Goal: Task Accomplishment & Management: Manage account settings

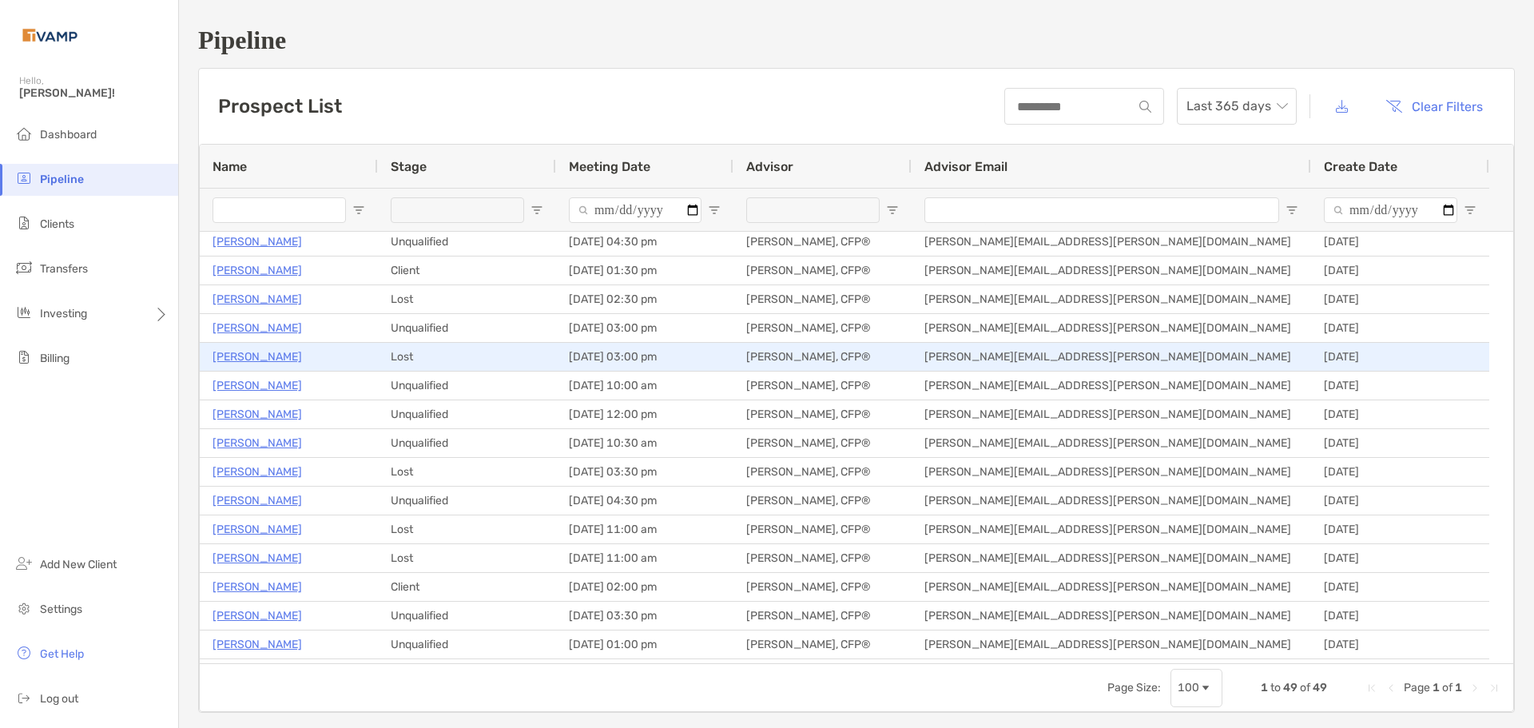
scroll to position [639, 0]
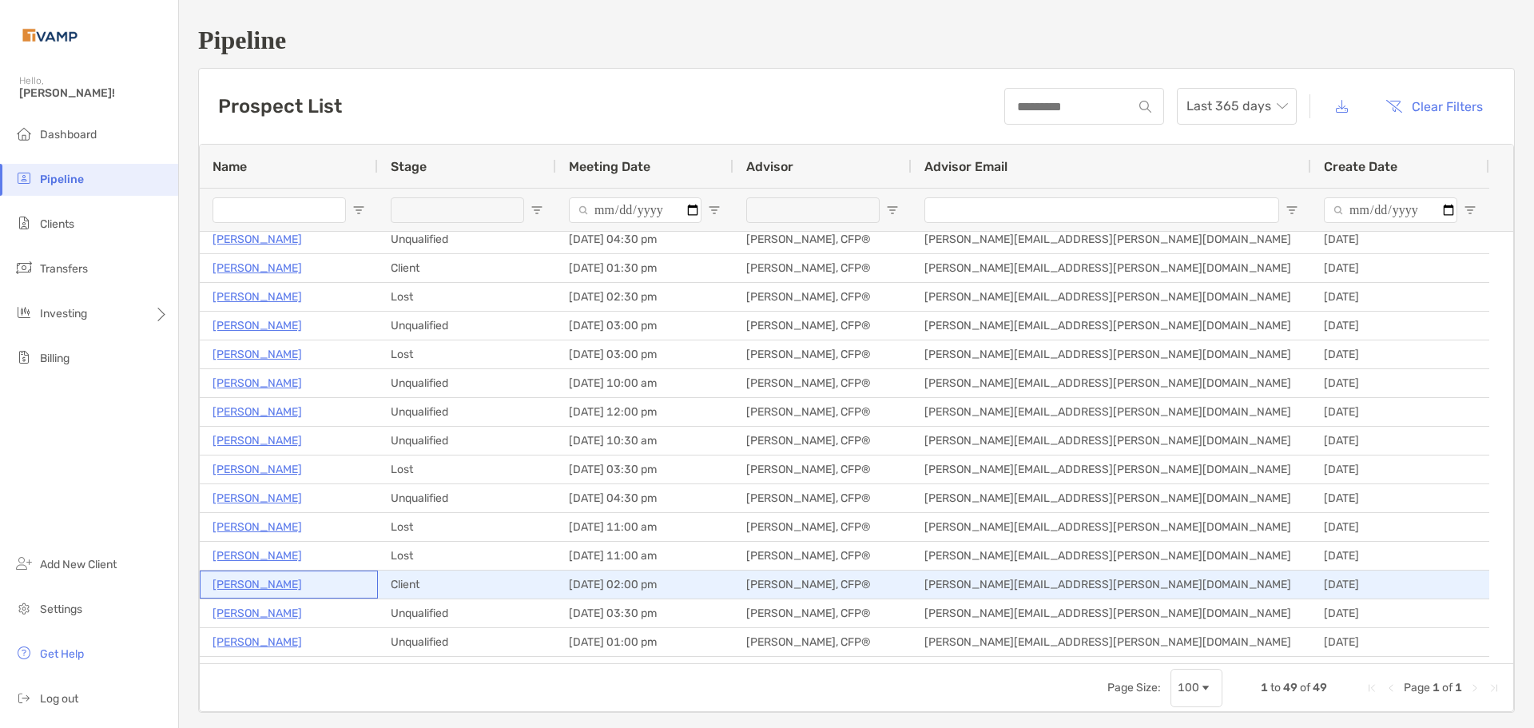
click at [274, 589] on p "Danielle Barnas" at bounding box center [256, 584] width 89 height 20
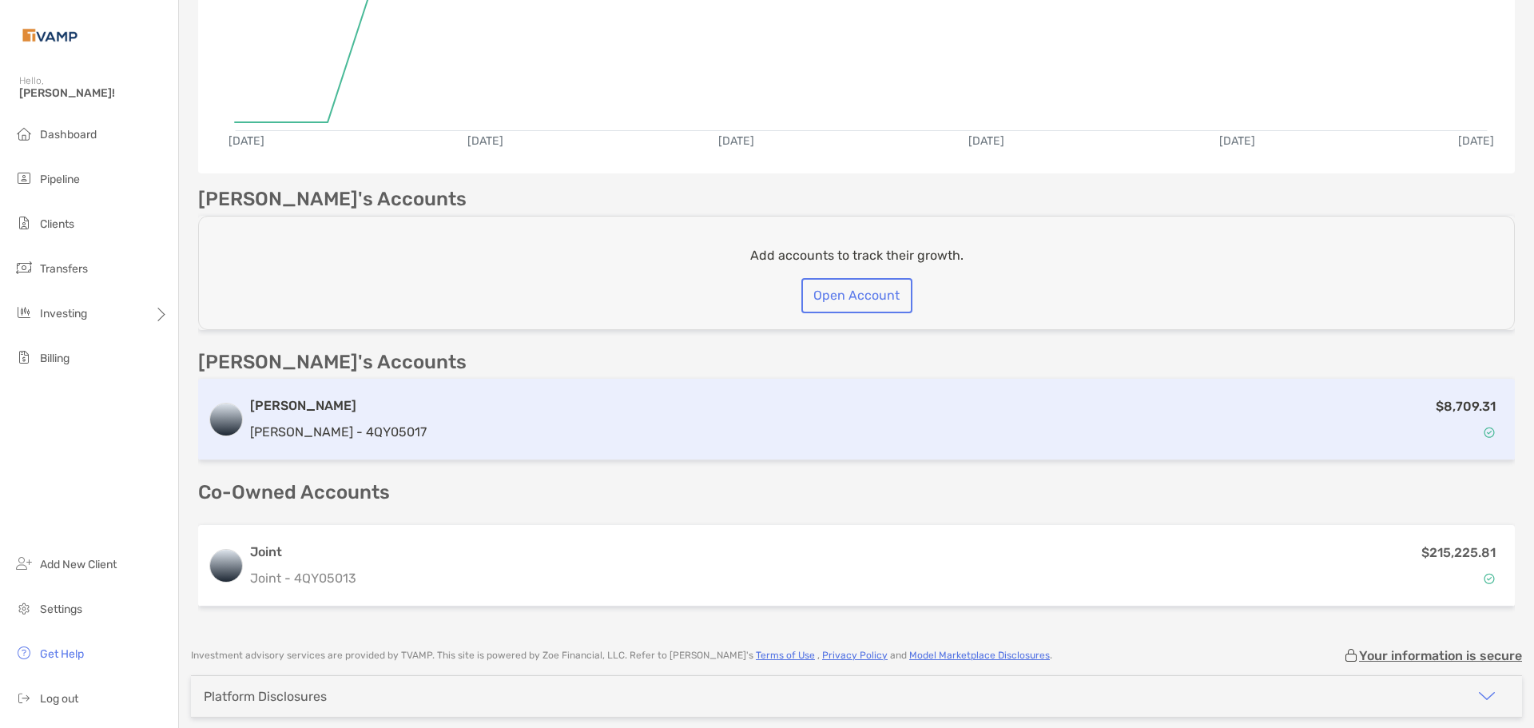
scroll to position [319, 0]
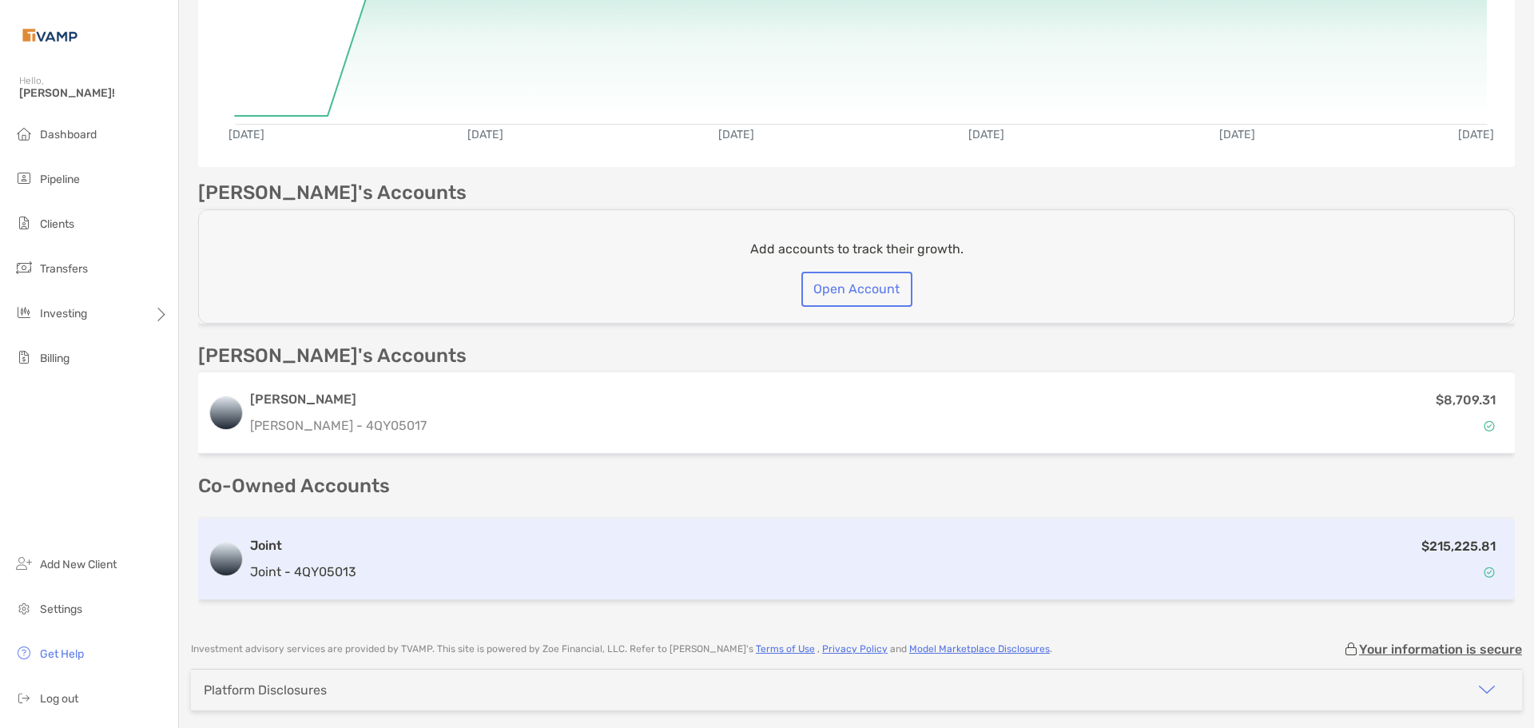
click at [310, 562] on p "Joint - 4QY05013" at bounding box center [303, 572] width 106 height 20
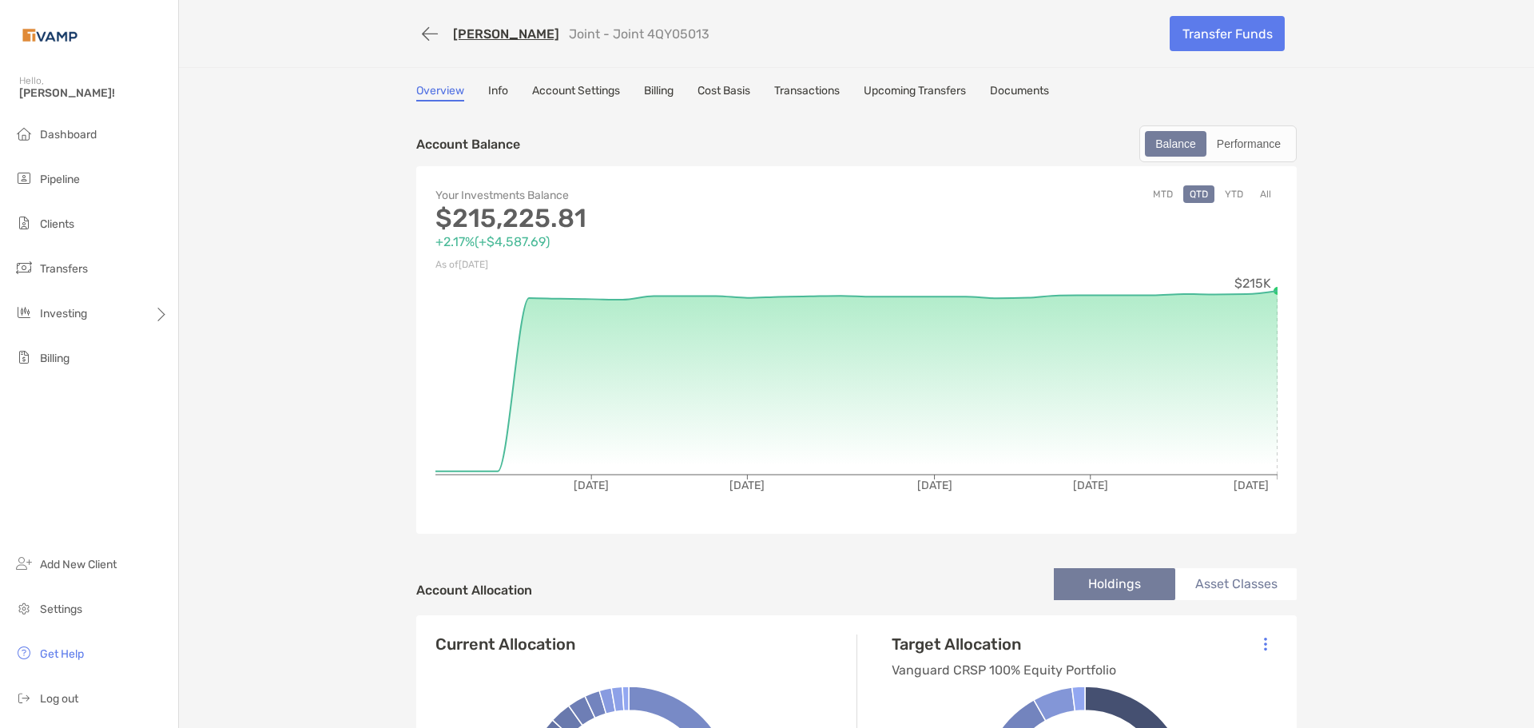
click at [491, 86] on link "Info" at bounding box center [498, 93] width 20 height 18
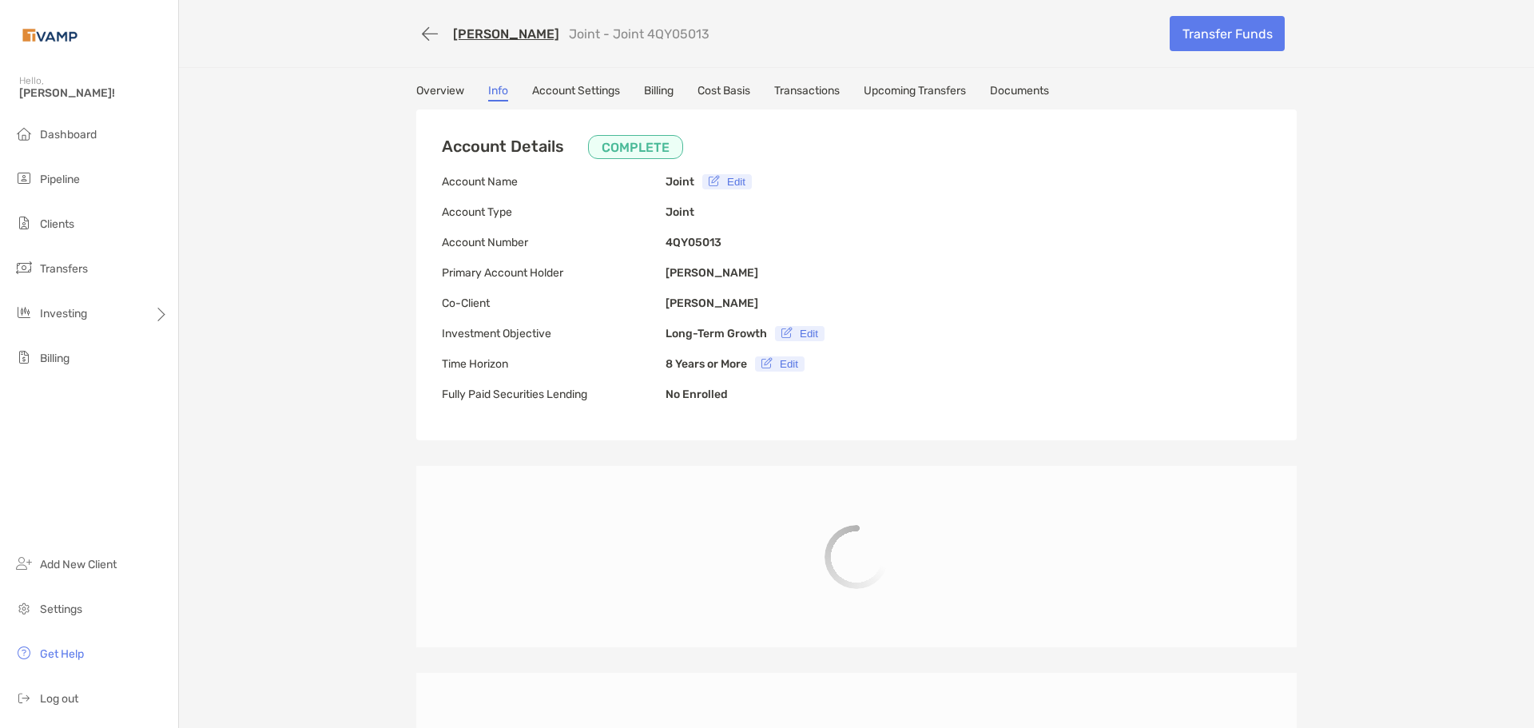
type input "**********"
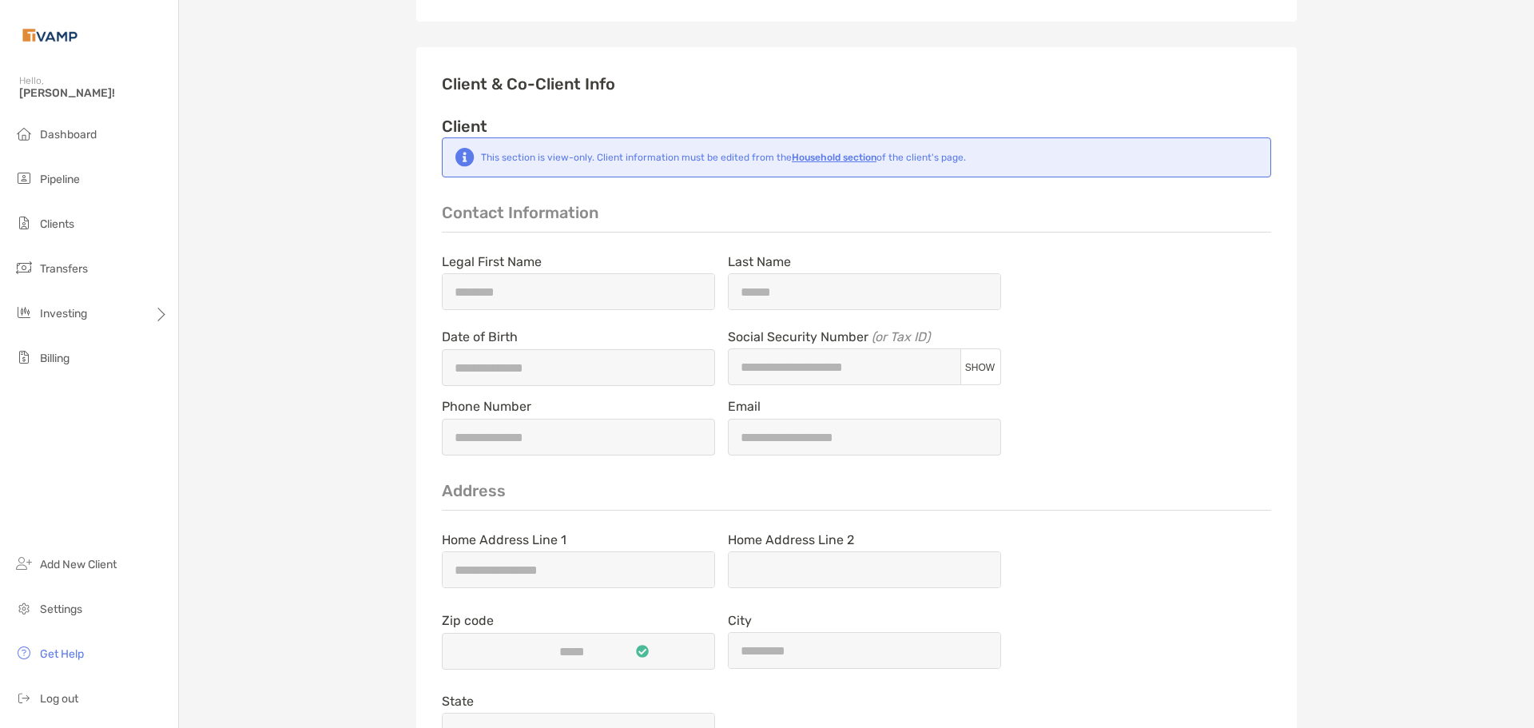
scroll to position [1198, 0]
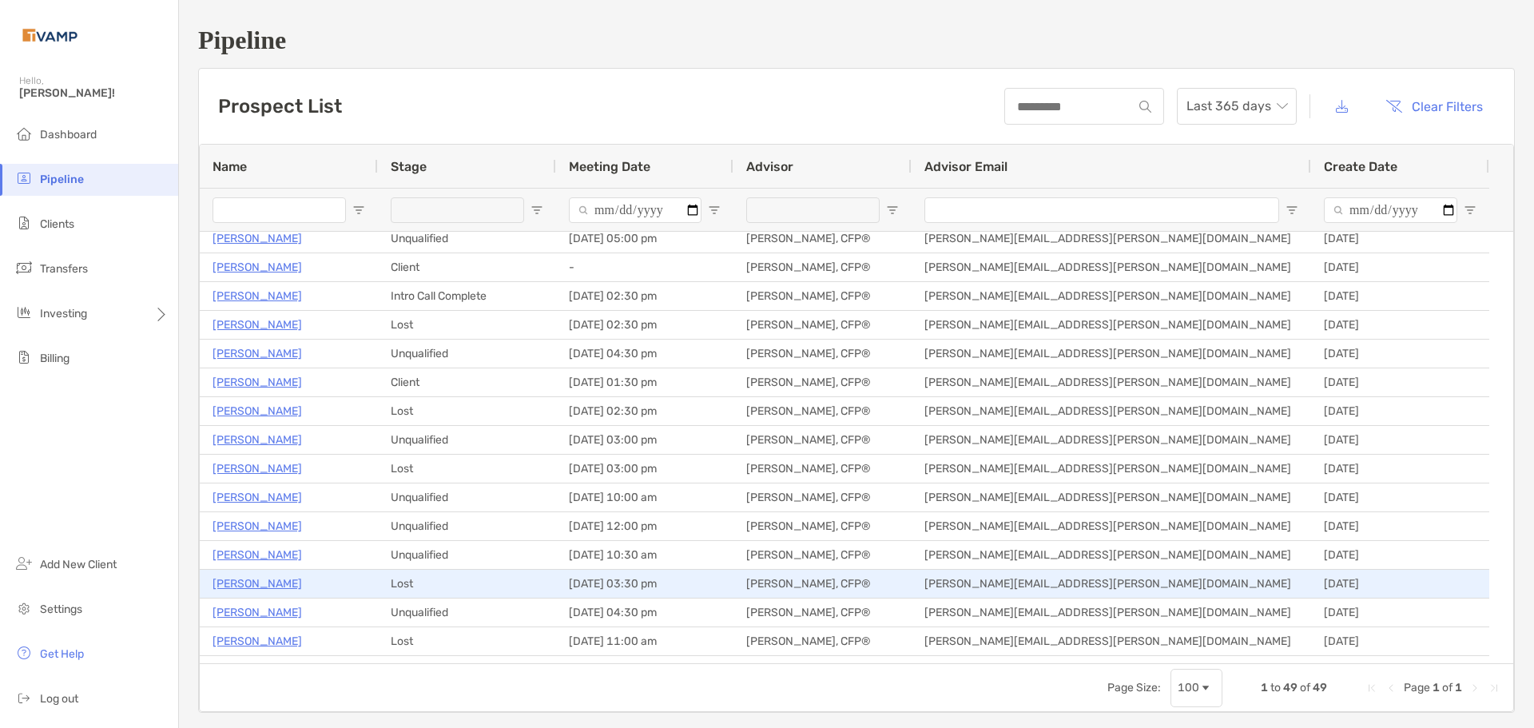
scroll to position [498, 0]
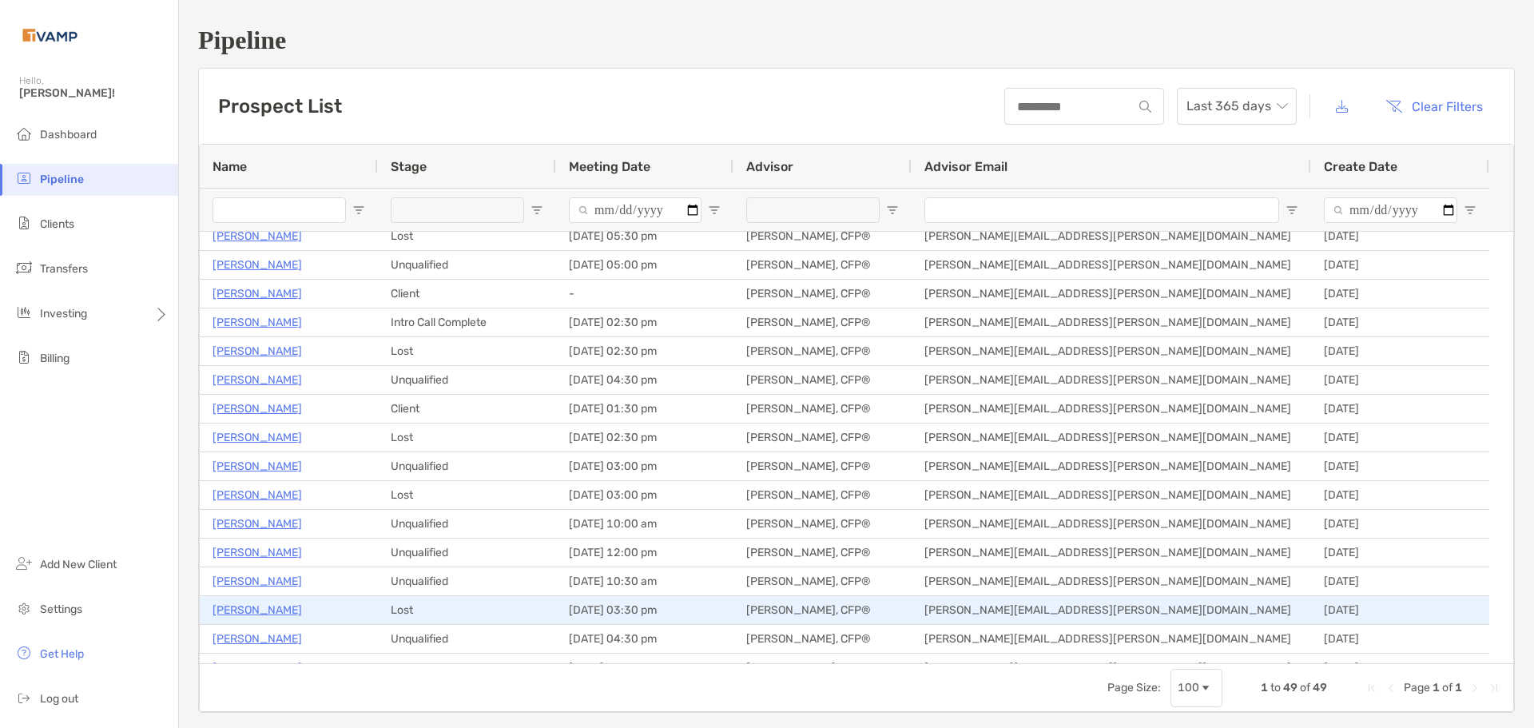
click at [254, 611] on p "Lindsay Duncan" at bounding box center [256, 610] width 89 height 20
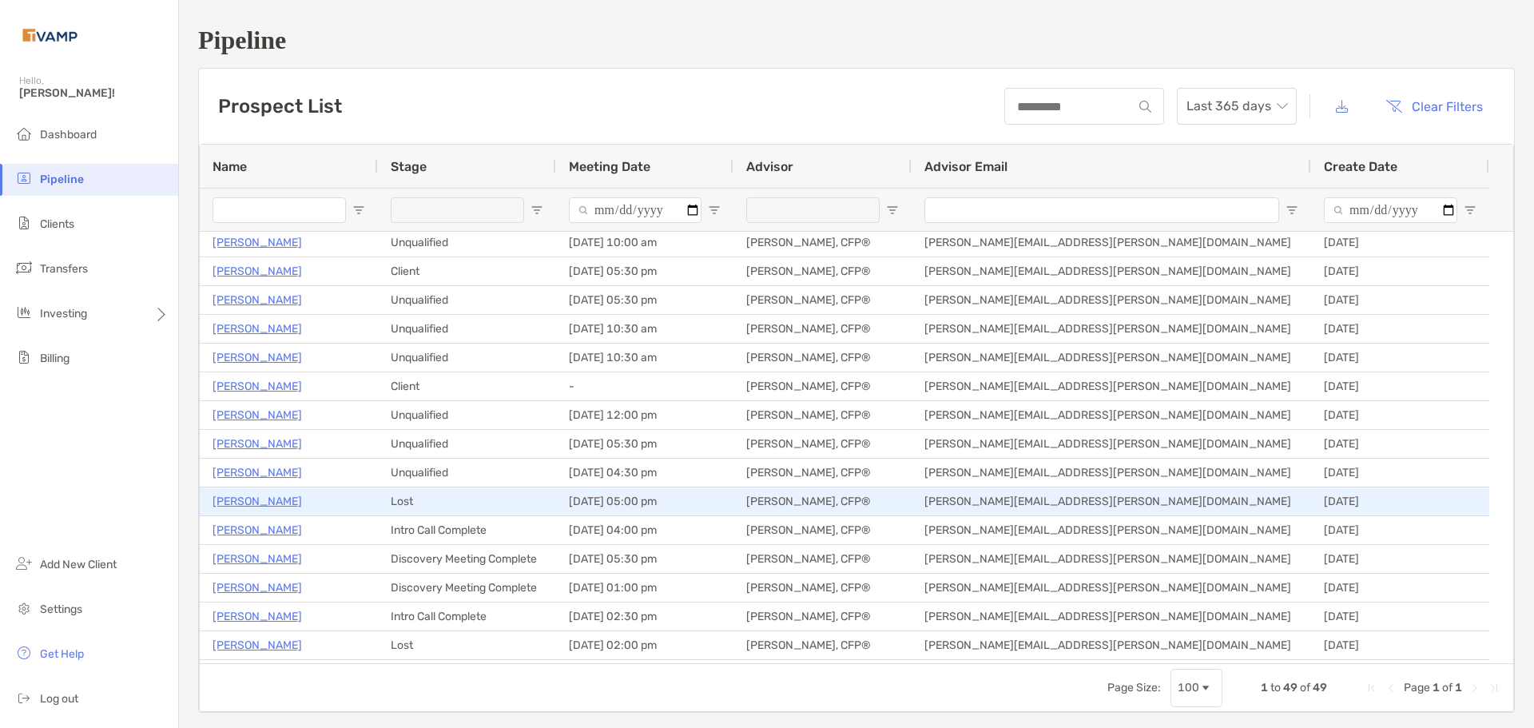
scroll to position [0, 0]
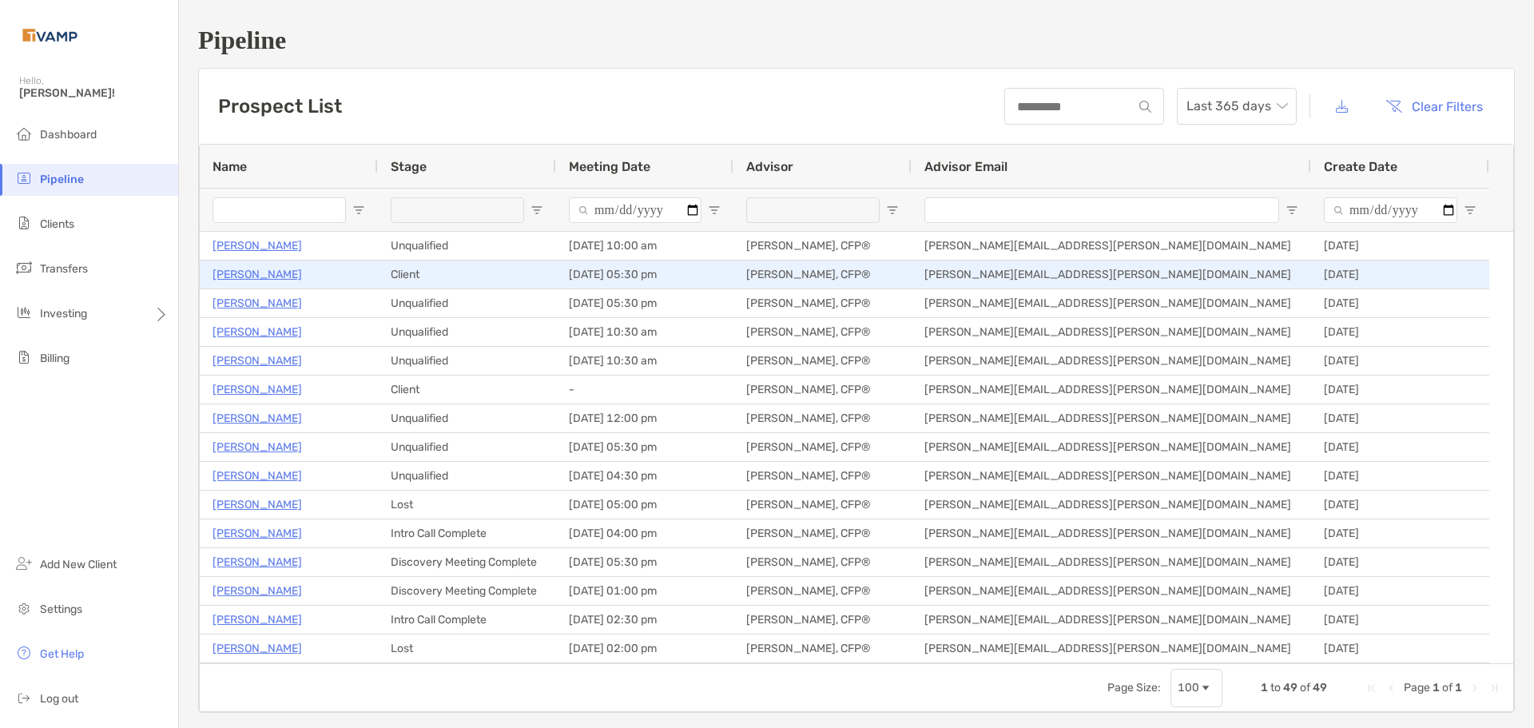
click at [263, 274] on p "Maria Jankovics" at bounding box center [256, 274] width 89 height 20
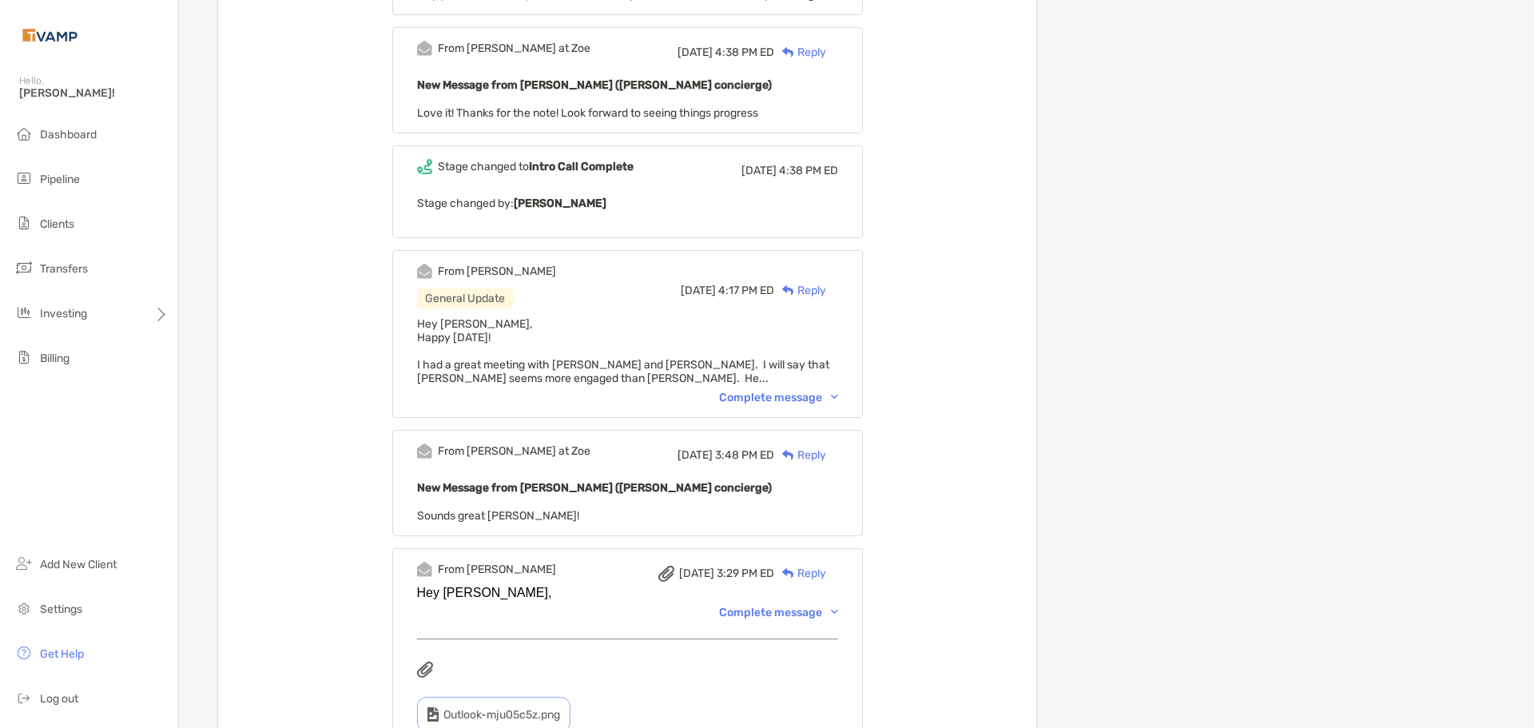
scroll to position [2875, 0]
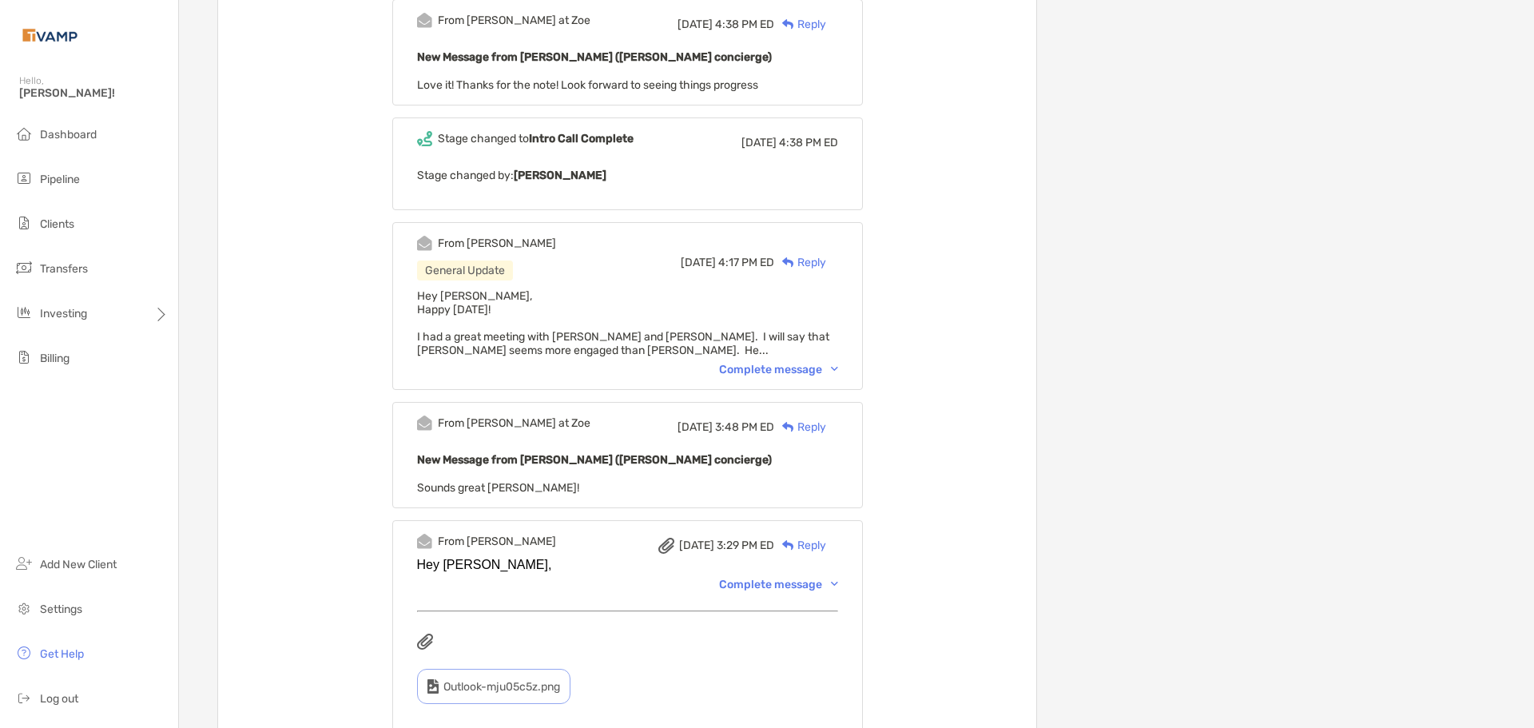
click at [790, 375] on div "Complete message" at bounding box center [778, 370] width 119 height 14
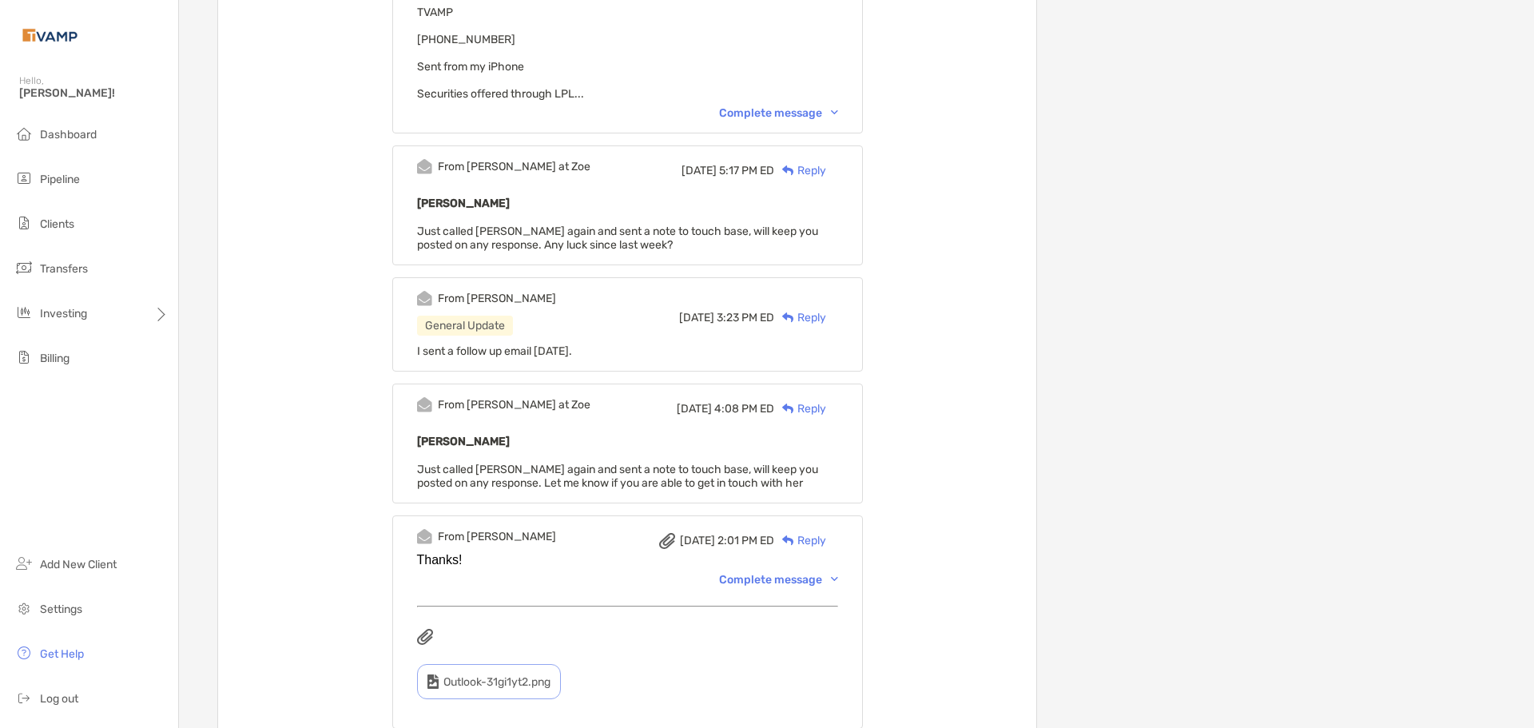
drag, startPoint x: 399, startPoint y: 444, endPoint x: 394, endPoint y: 304, distance: 139.9
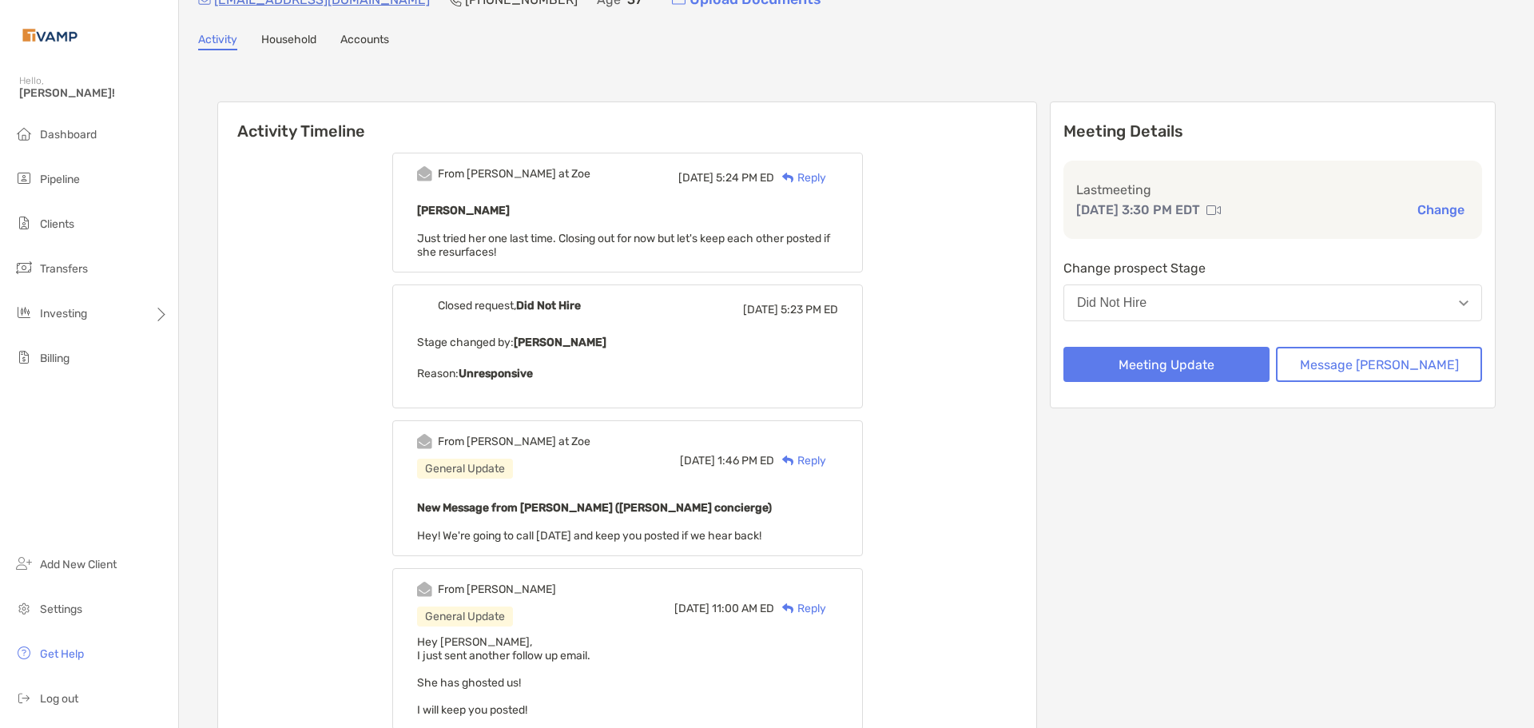
scroll to position [37, 0]
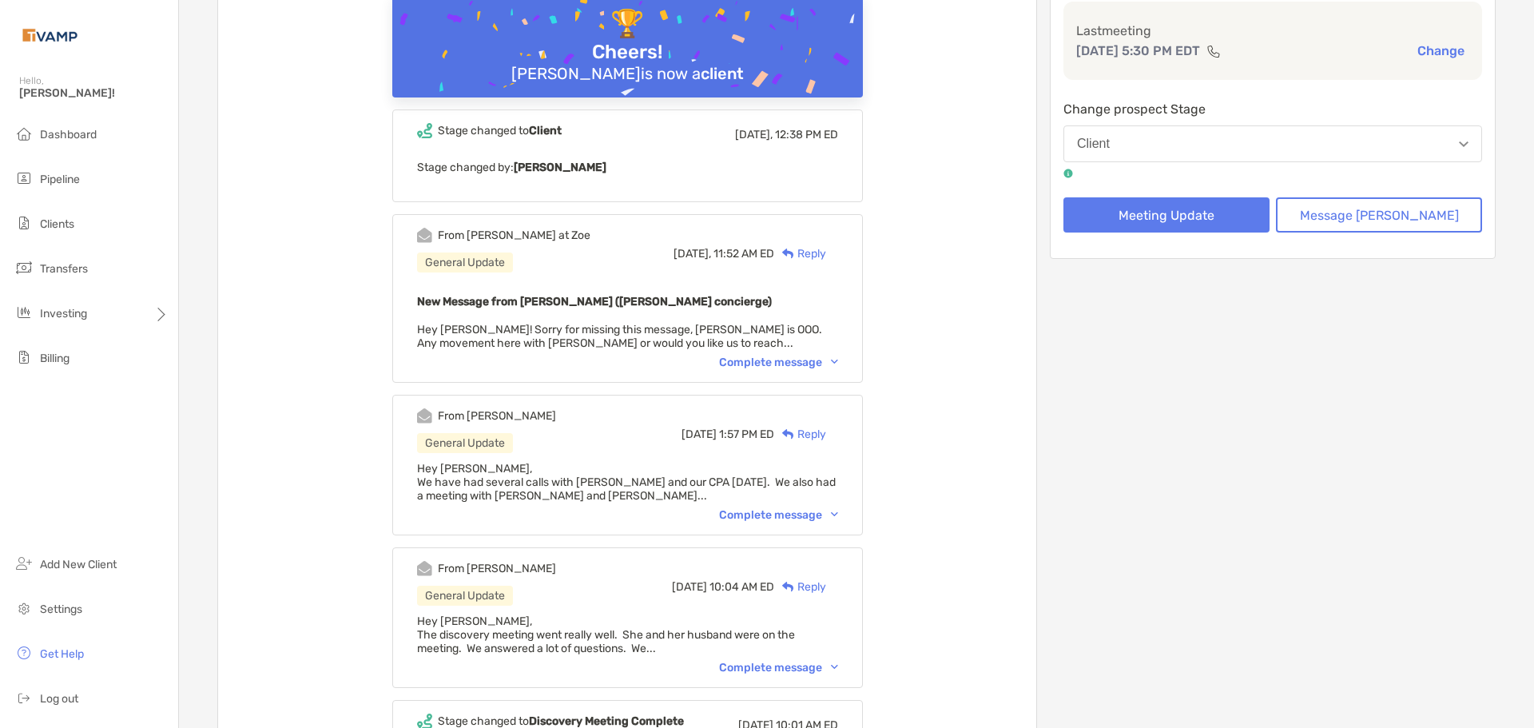
scroll to position [240, 0]
click at [829, 664] on div "Complete message" at bounding box center [778, 667] width 119 height 14
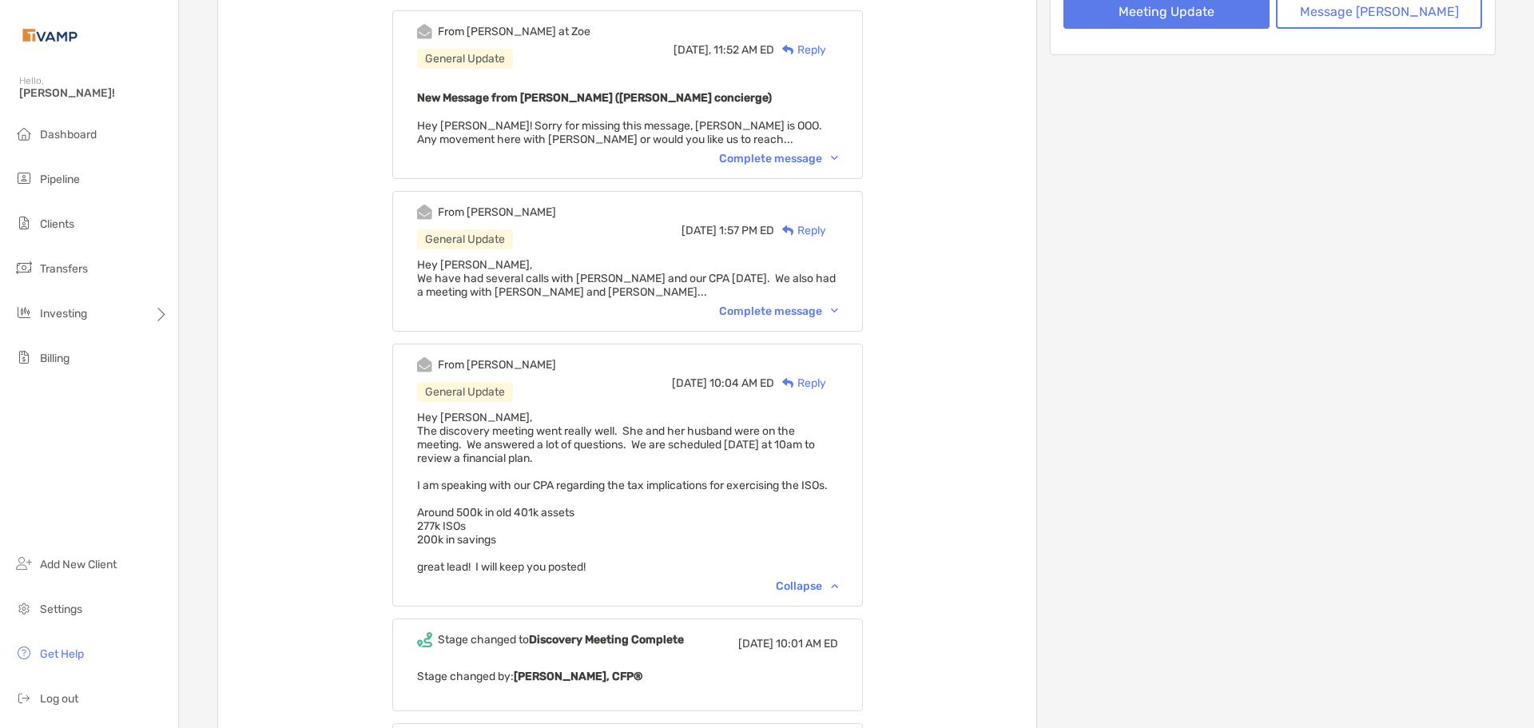
scroll to position [479, 0]
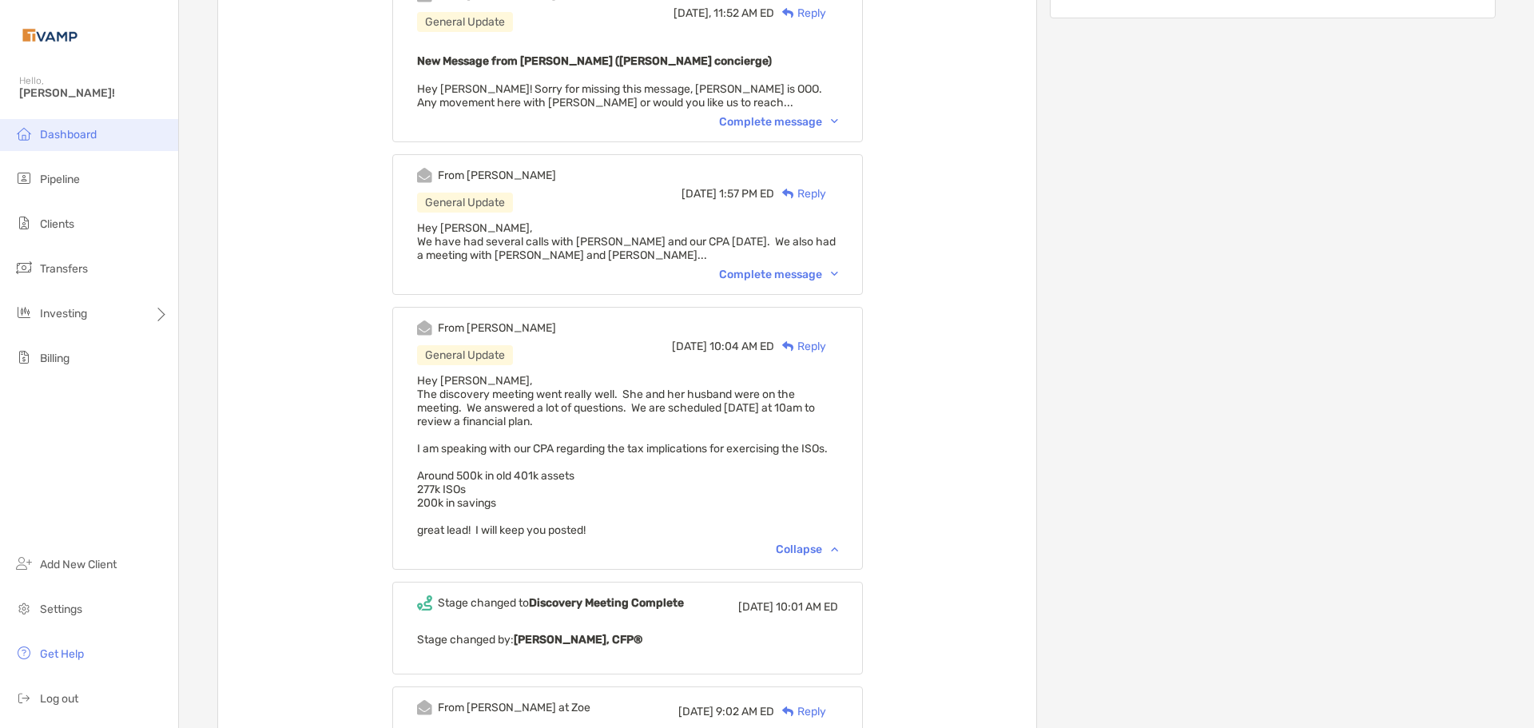
click at [50, 132] on span "Dashboard" at bounding box center [68, 135] width 57 height 14
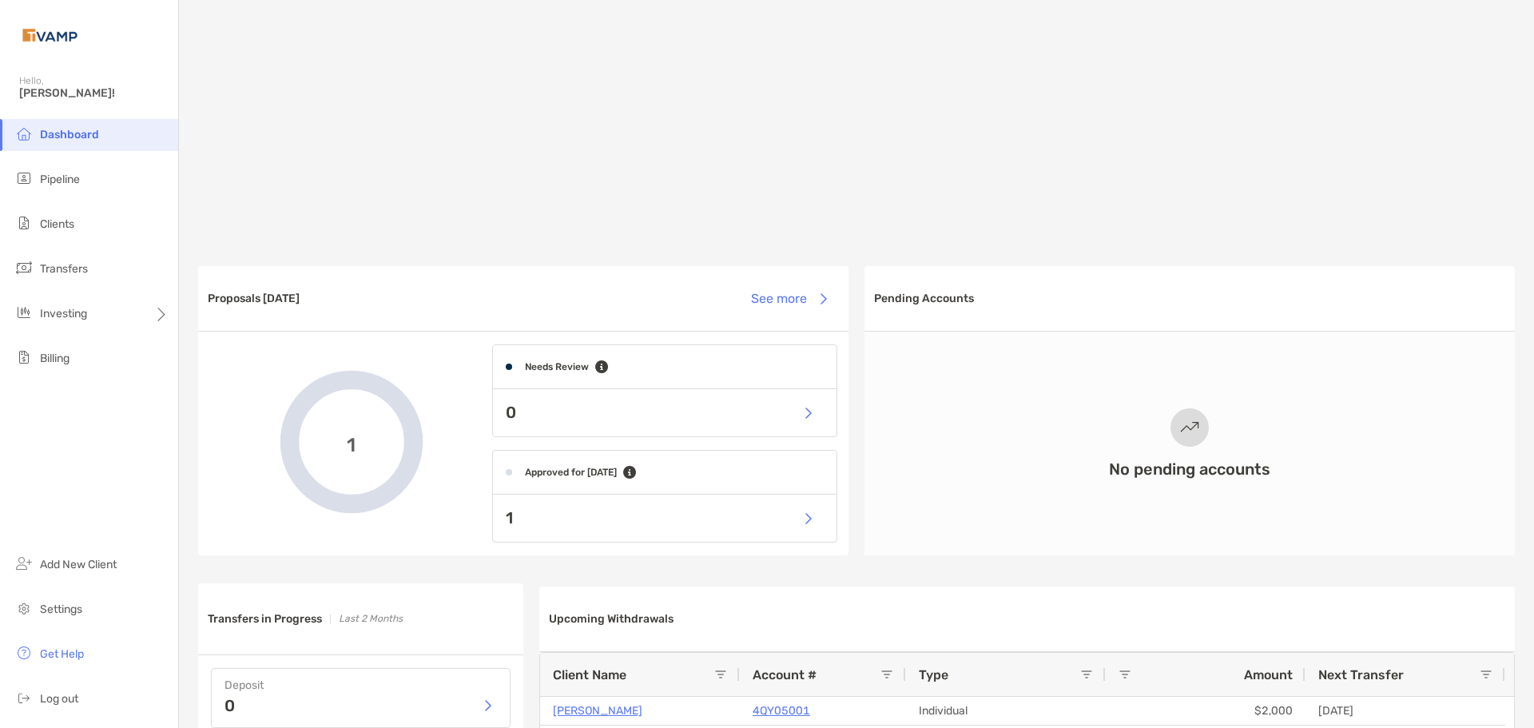
scroll to position [160, 0]
click at [796, 513] on button "button" at bounding box center [807, 515] width 33 height 34
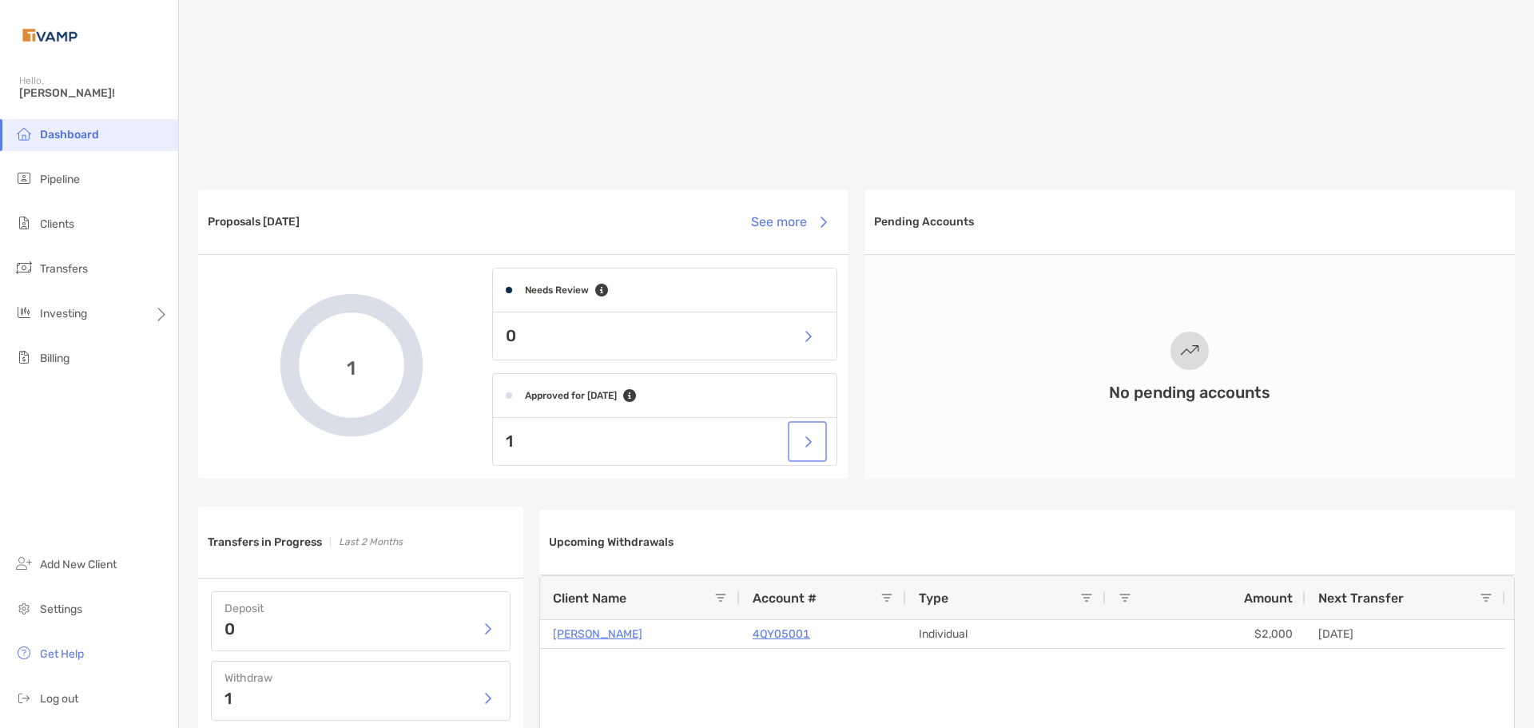
scroll to position [399, 0]
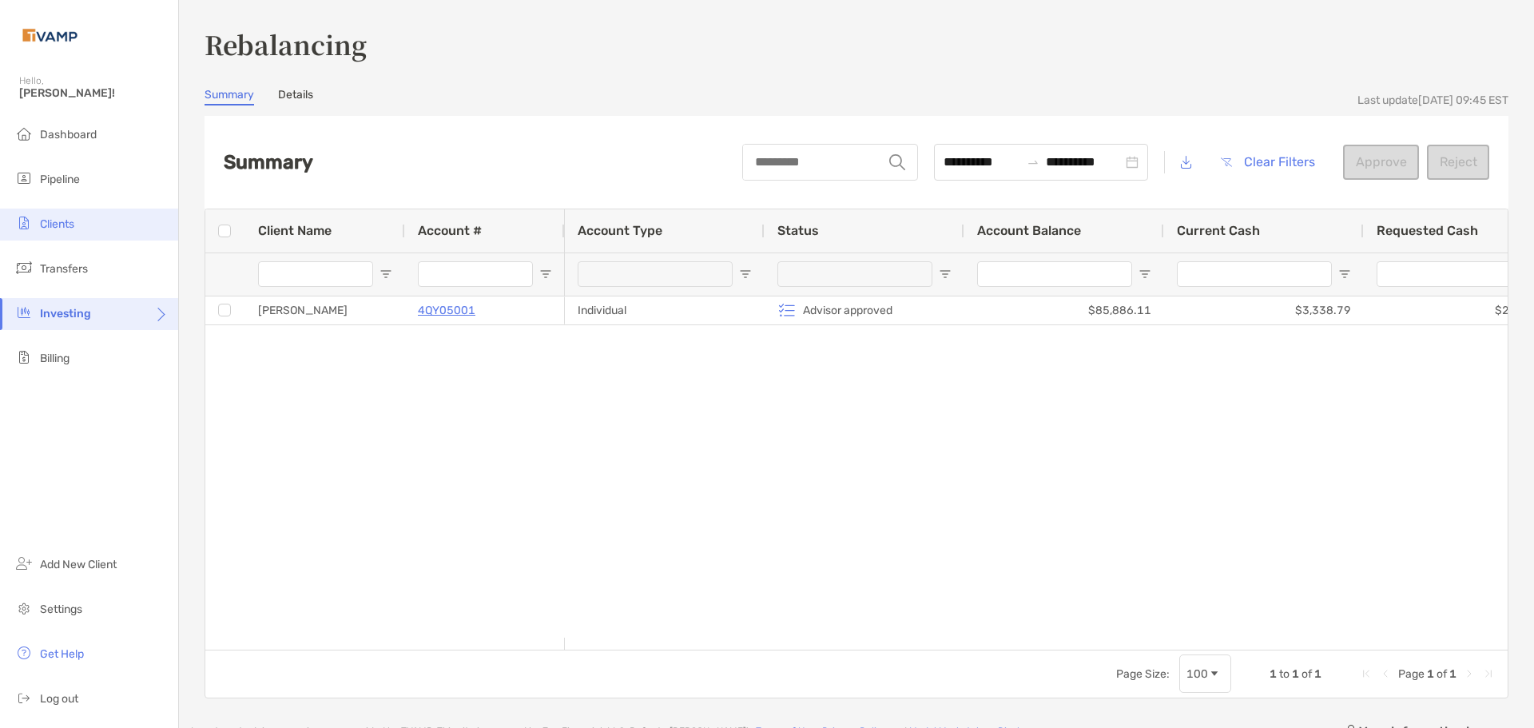
click at [58, 220] on span "Clients" at bounding box center [57, 224] width 34 height 14
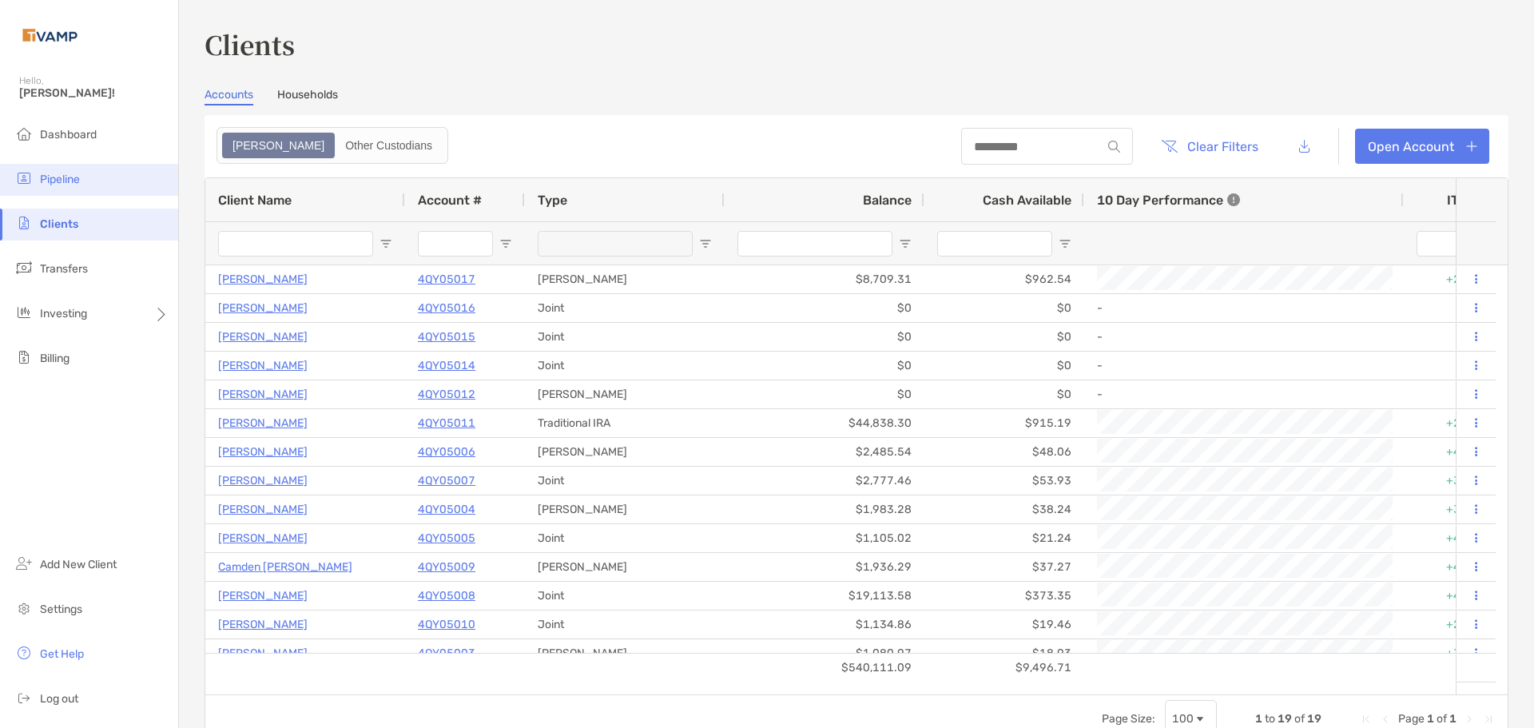
drag, startPoint x: 89, startPoint y: 178, endPoint x: 92, endPoint y: 165, distance: 13.8
click at [89, 177] on li "Pipeline" at bounding box center [89, 180] width 178 height 32
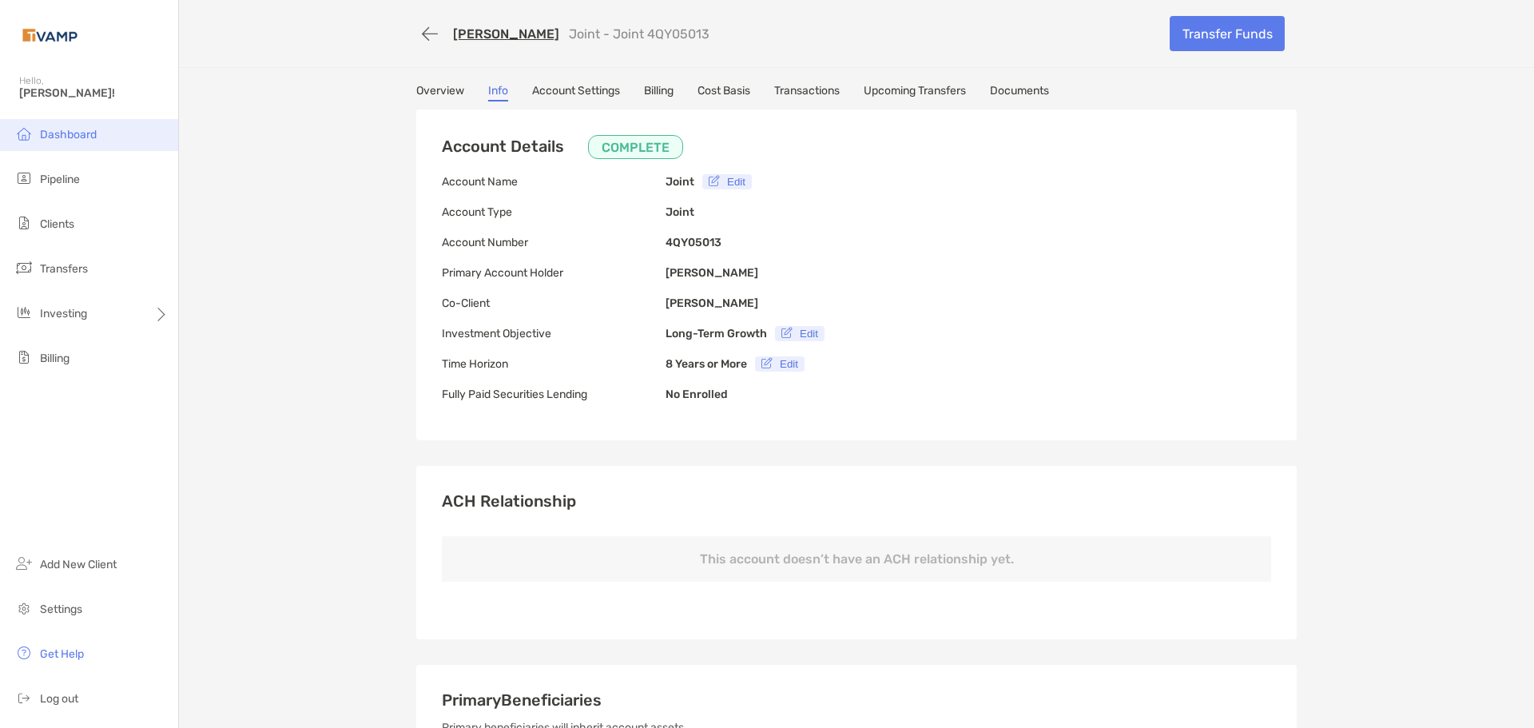
click at [55, 140] on span "Dashboard" at bounding box center [68, 135] width 57 height 14
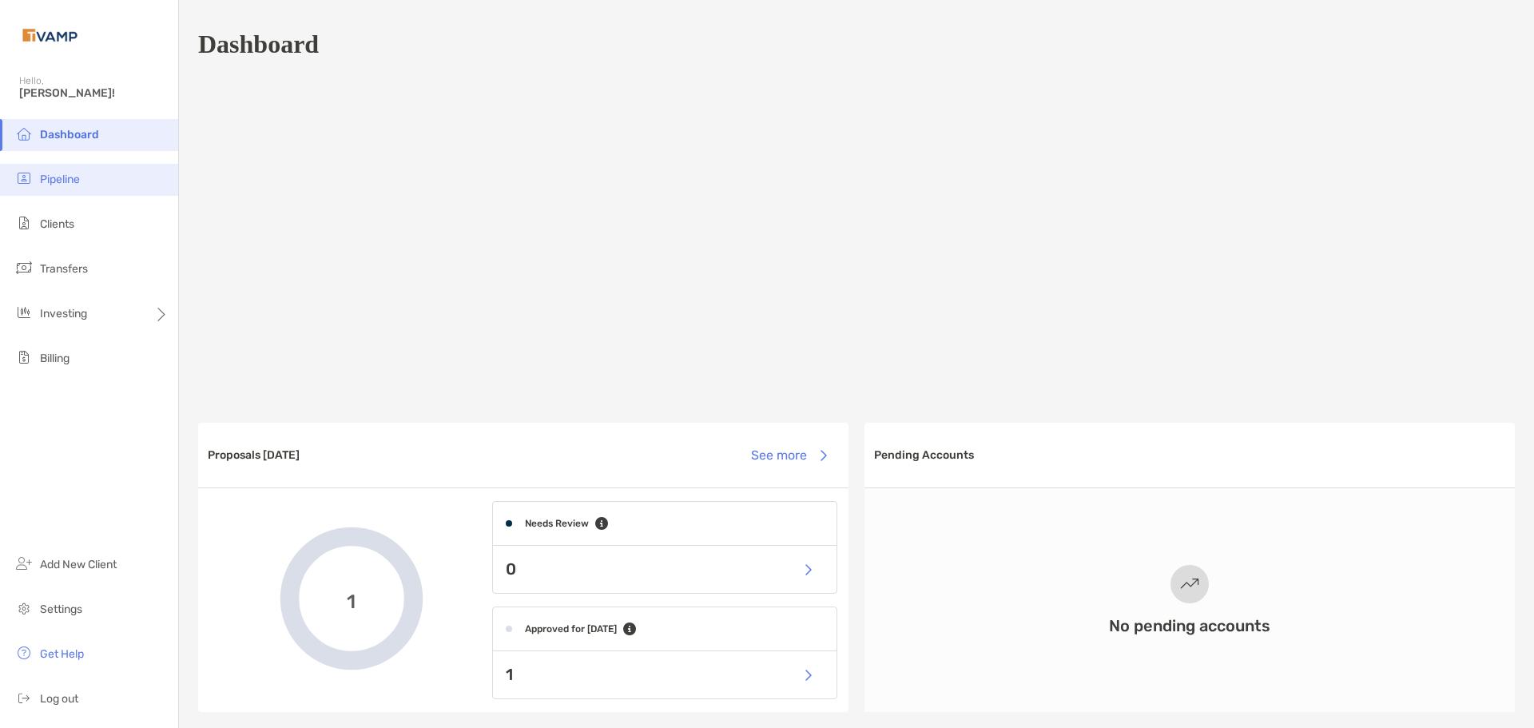
click at [39, 174] on li "Pipeline" at bounding box center [89, 180] width 178 height 32
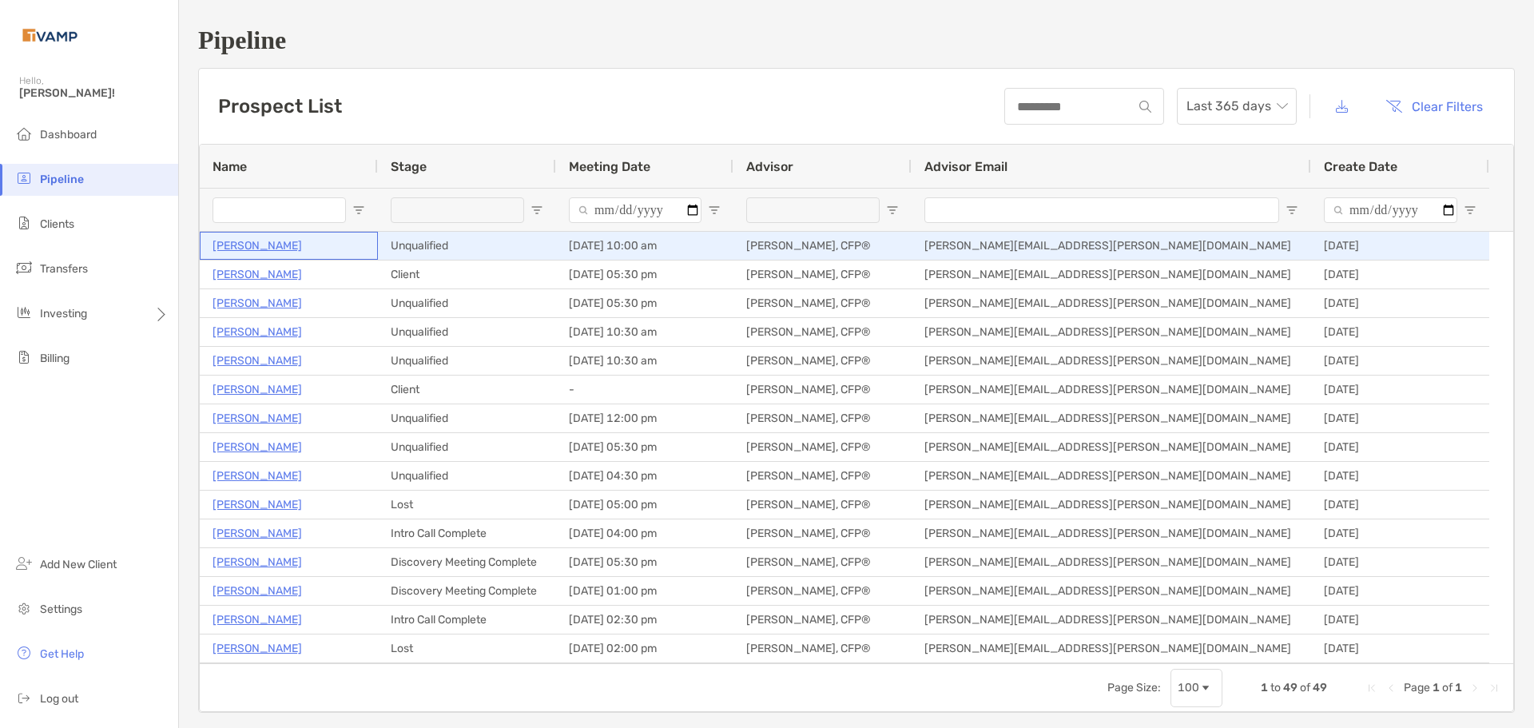
click at [252, 249] on p "Rujuta Patil" at bounding box center [256, 246] width 89 height 20
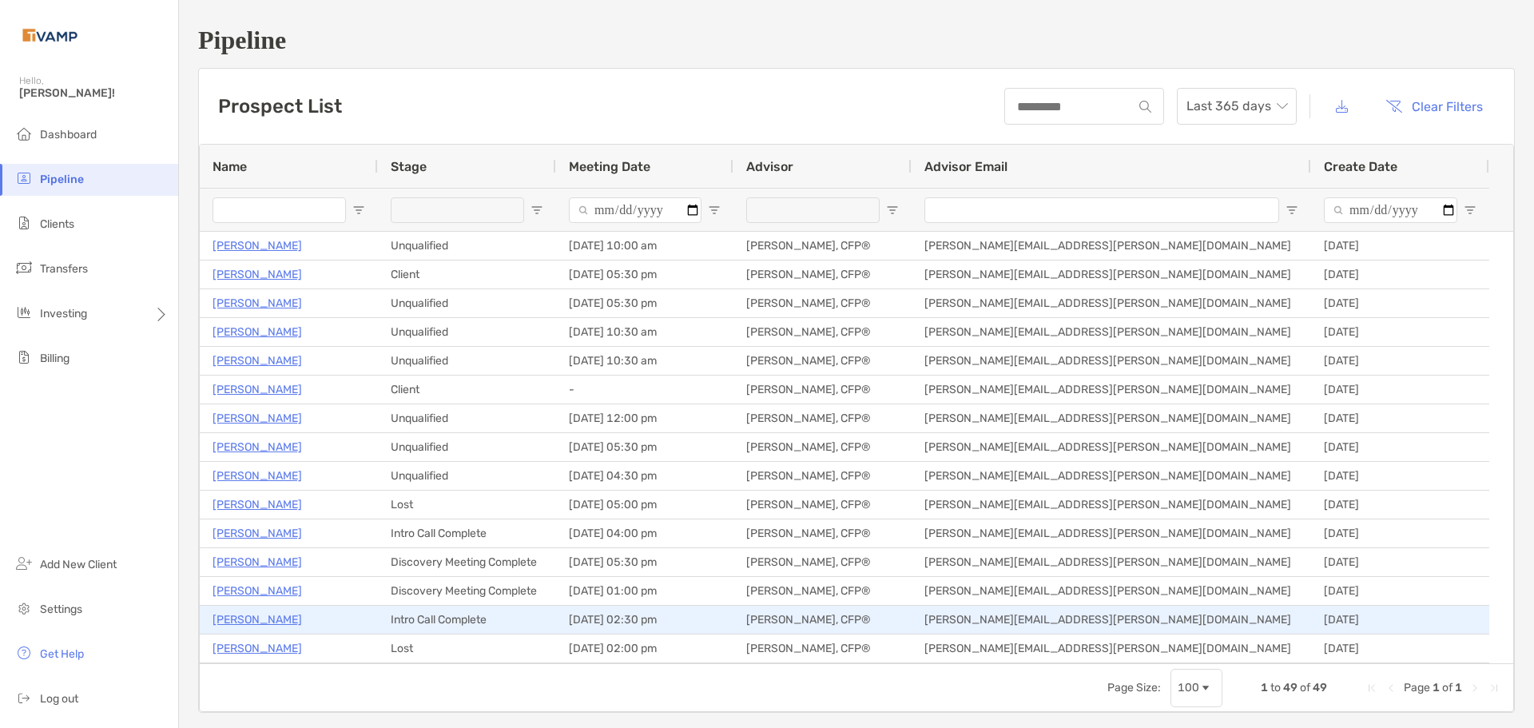
click at [274, 614] on p "[PERSON_NAME]" at bounding box center [256, 619] width 89 height 20
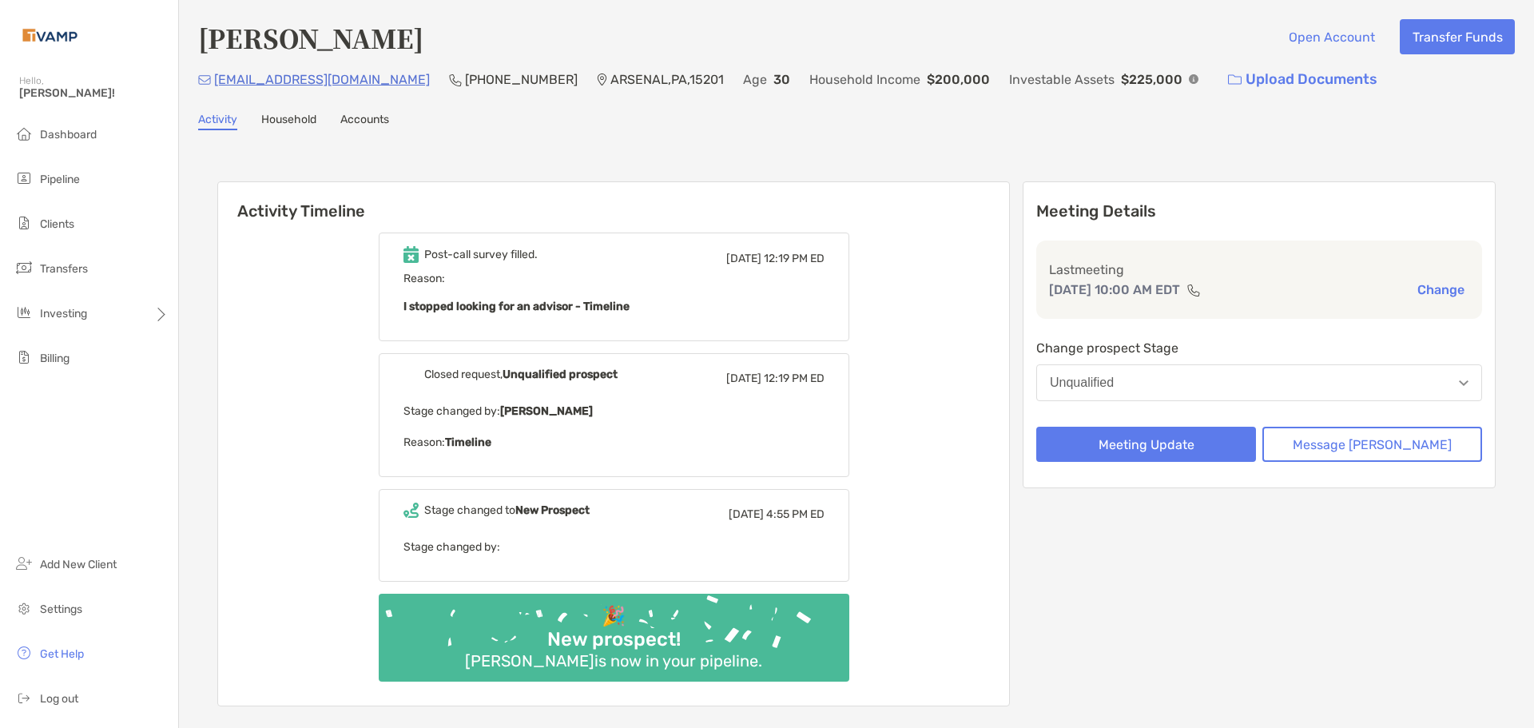
scroll to position [80, 0]
